Goal: Task Accomplishment & Management: Manage account settings

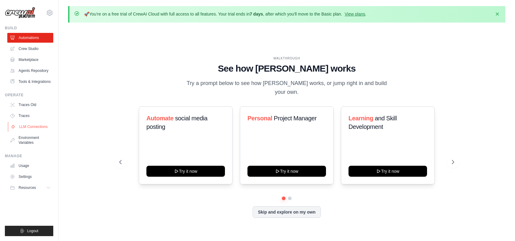
click at [29, 125] on link "LLM Connections" at bounding box center [31, 127] width 46 height 10
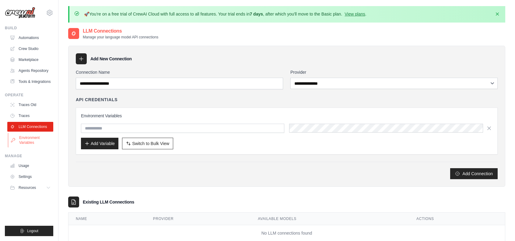
click at [29, 142] on link "Environment Variables" at bounding box center [31, 140] width 46 height 15
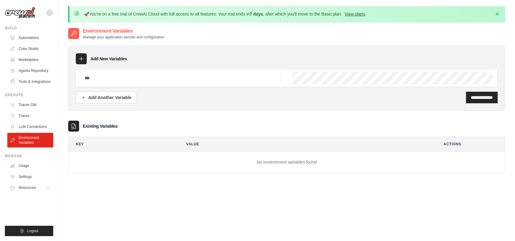
click at [362, 14] on link "View plans" at bounding box center [355, 14] width 20 height 5
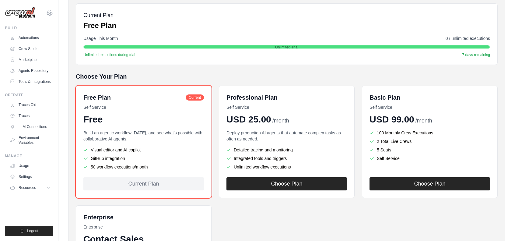
scroll to position [82, 0]
